Goal: Information Seeking & Learning: Learn about a topic

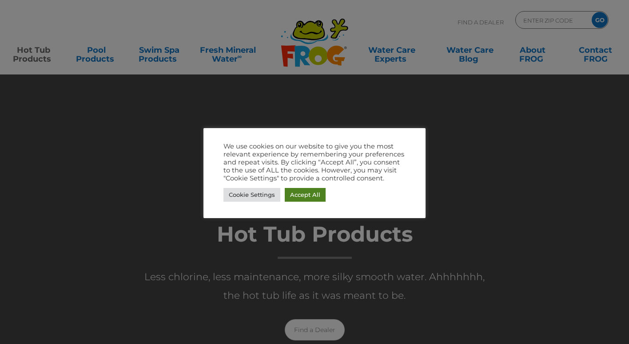
click at [305, 197] on link "Accept All" at bounding box center [305, 195] width 41 height 14
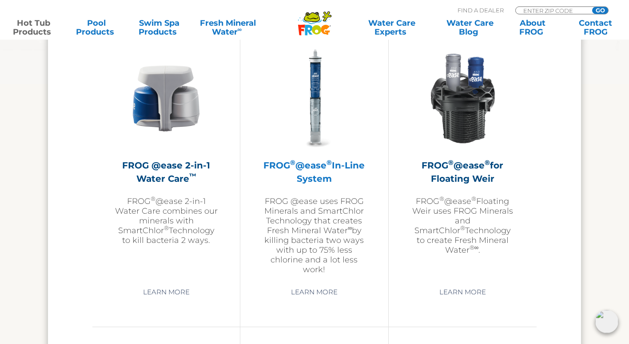
scroll to position [1300, 0]
click at [301, 179] on h2 "FROG ® @ease ® In-Line System" at bounding box center [313, 172] width 103 height 27
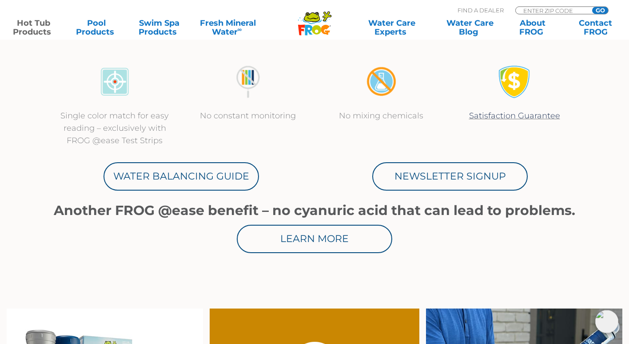
scroll to position [416, 0]
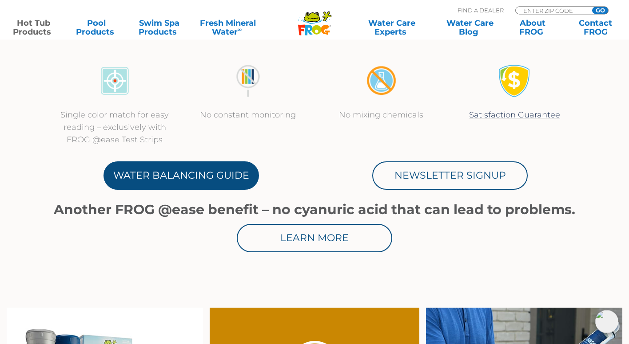
click at [216, 179] on link "Water Balancing Guide" at bounding box center [180, 176] width 155 height 28
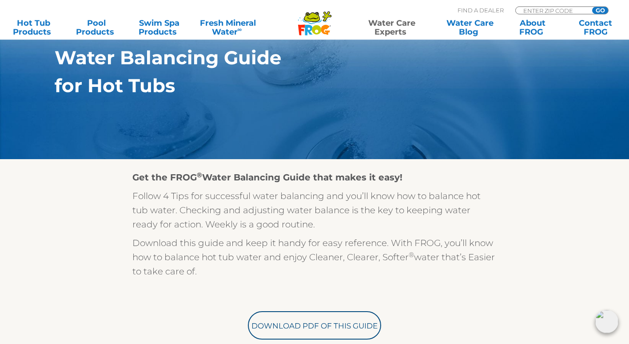
scroll to position [119, 0]
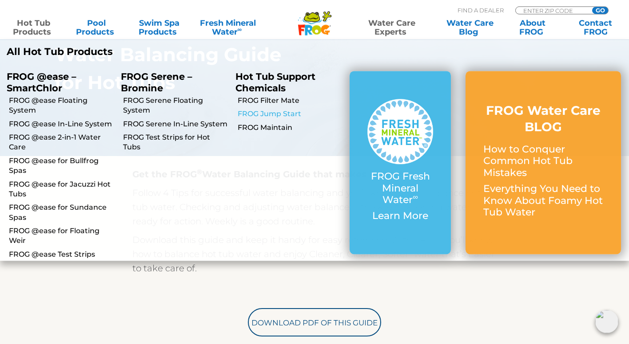
click at [273, 112] on link "FROG Jump Start" at bounding box center [290, 115] width 105 height 10
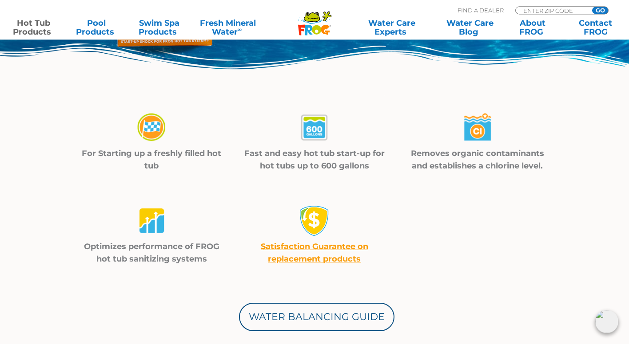
scroll to position [253, 0]
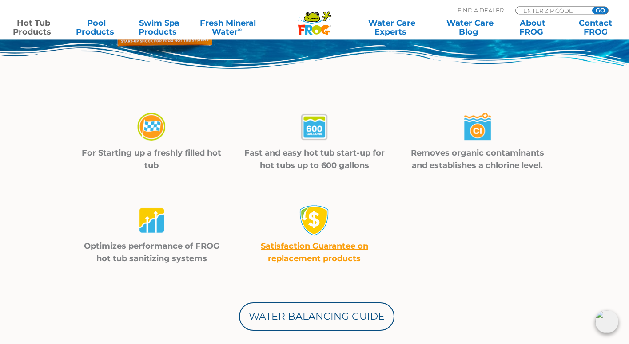
click at [148, 127] on img at bounding box center [151, 128] width 31 height 32
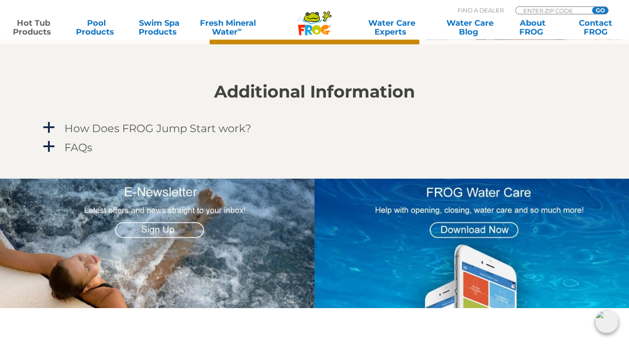
scroll to position [743, 0]
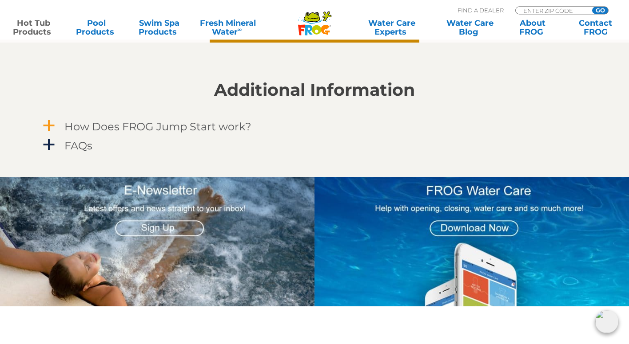
click at [48, 123] on span "a" at bounding box center [48, 126] width 13 height 13
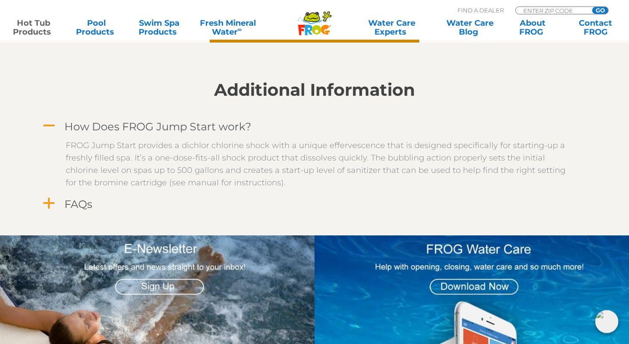
click at [48, 203] on span "a" at bounding box center [48, 204] width 13 height 13
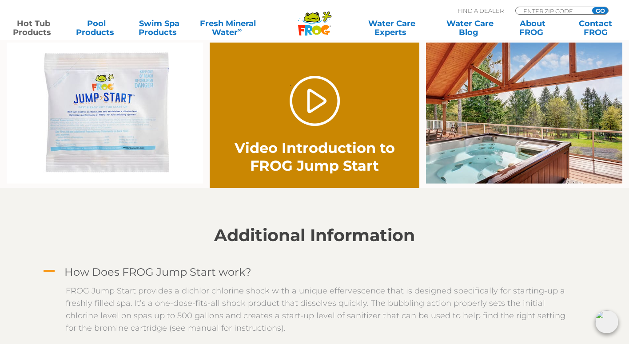
scroll to position [597, 0]
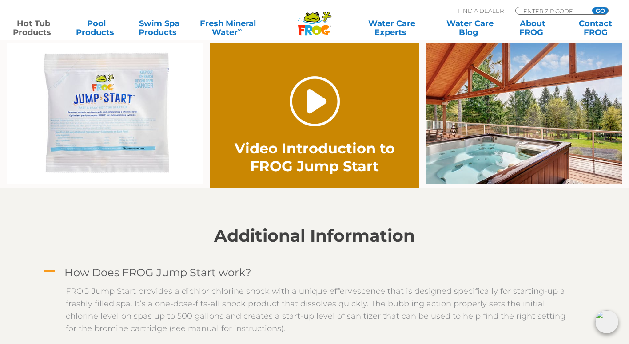
click at [316, 103] on link "." at bounding box center [314, 101] width 50 height 50
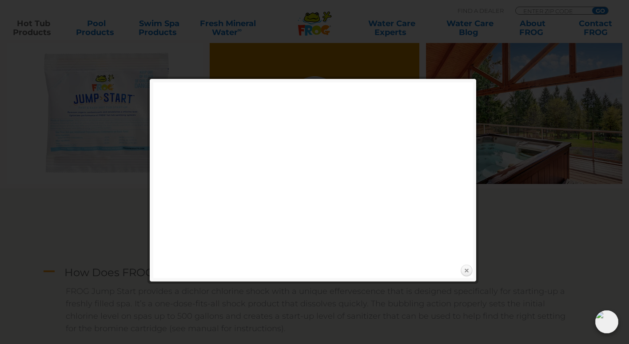
click at [465, 272] on link "Close" at bounding box center [465, 271] width 13 height 13
